Goal: Navigation & Orientation: Find specific page/section

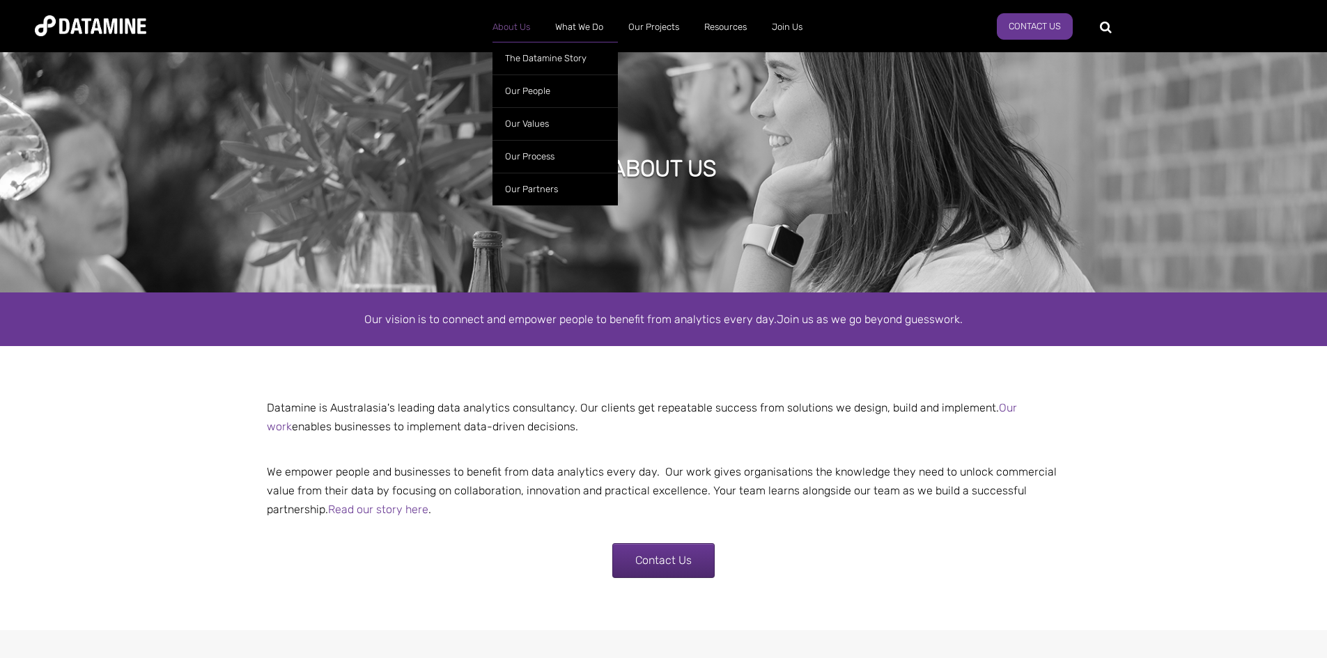
click at [508, 28] on link "About Us" at bounding box center [511, 27] width 63 height 36
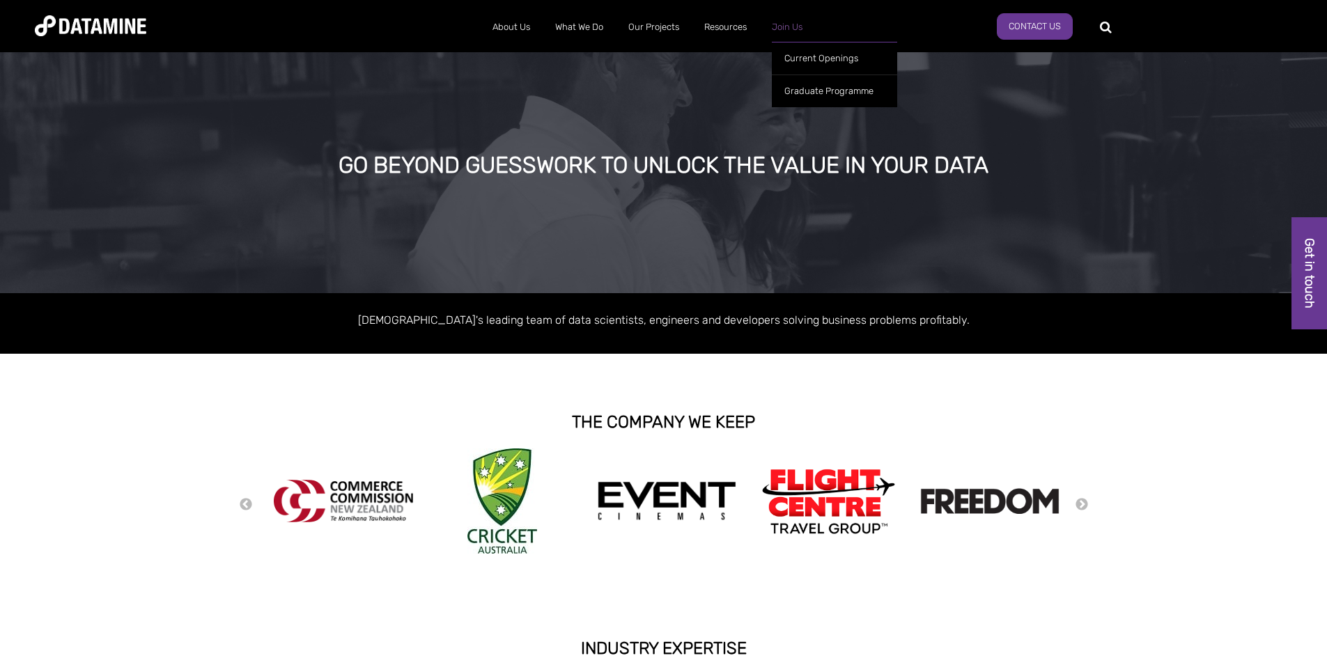
click at [804, 20] on link "Join Us" at bounding box center [787, 27] width 56 height 36
